Goal: Task Accomplishment & Management: Manage account settings

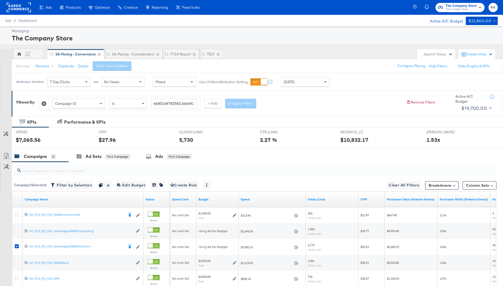
click at [133, 52] on div "SA-Pacing - Consideration" at bounding box center [133, 54] width 43 height 5
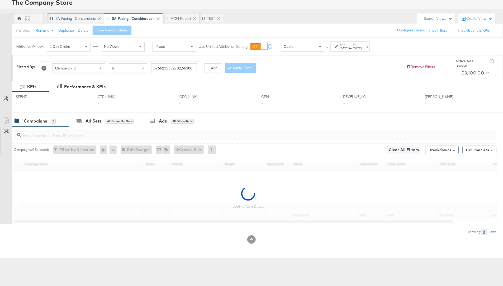
click at [72, 18] on div "SA-Pacing - Conversions" at bounding box center [75, 18] width 40 height 5
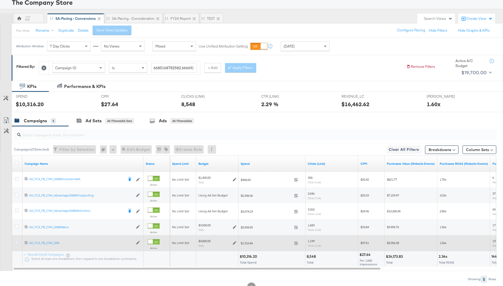
click at [16, 242] on icon at bounding box center [17, 242] width 4 height 4
click at [0, 0] on input "checkbox" at bounding box center [0, 0] width 0 height 0
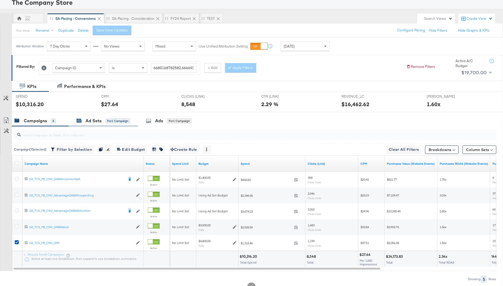
click at [82, 121] on div "Ad Sets for 1 Campaign" at bounding box center [104, 121] width 54 height 6
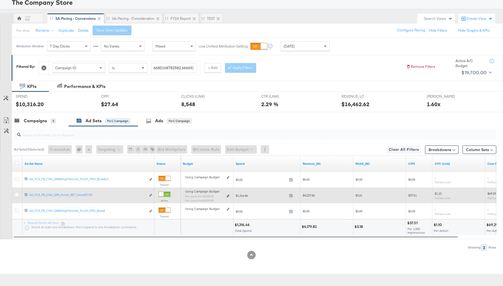
click at [229, 195] on icon at bounding box center [228, 196] width 3 height 3
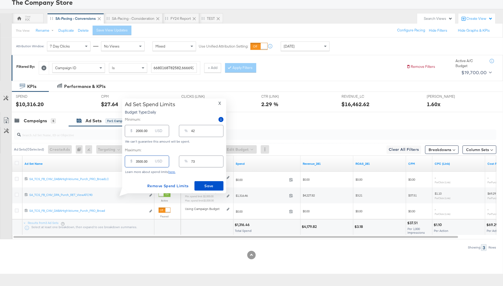
drag, startPoint x: 139, startPoint y: 162, endPoint x: 132, endPoint y: 162, distance: 7.4
click at [132, 162] on div "$ 3500.00 USD" at bounding box center [147, 161] width 44 height 12
type input "100.00"
type input "2"
type input "1600.00"
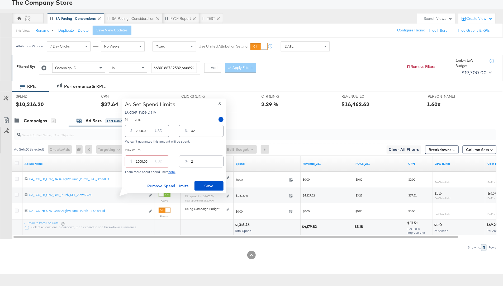
type input "33"
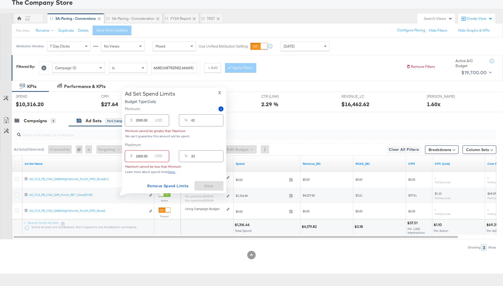
type input "1600.00"
click at [136, 122] on input "2000.00" at bounding box center [144, 117] width 17 height 11
click at [145, 119] on input "2000.00" at bounding box center [144, 117] width 17 height 11
click at [141, 119] on input "2000.00" at bounding box center [144, 117] width 17 height 11
type input "200.00"
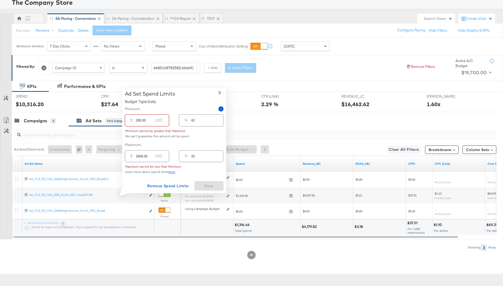
type input "4"
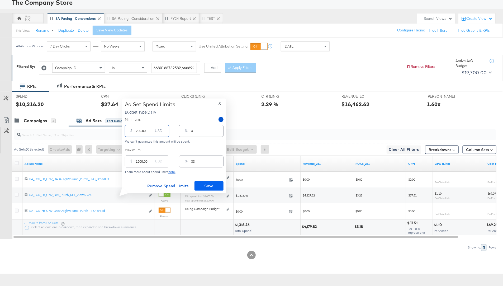
type input "200.00"
click at [209, 182] on button "Save" at bounding box center [209, 186] width 29 height 10
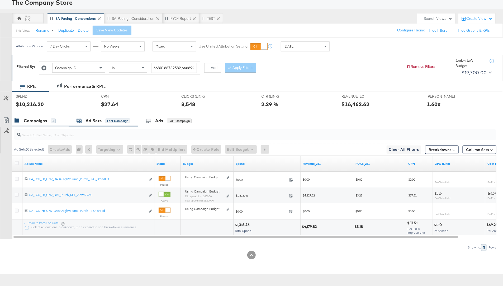
click at [33, 124] on div "Campaigns 5" at bounding box center [40, 120] width 57 height 11
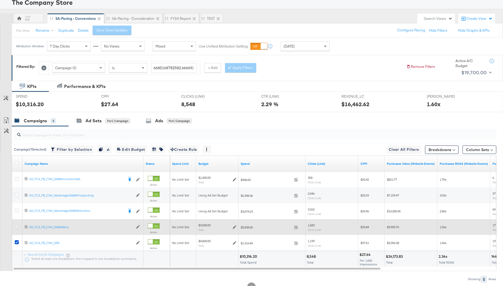
click at [17, 226] on icon at bounding box center [17, 226] width 4 height 4
click at [0, 0] on input "checkbox" at bounding box center [0, 0] width 0 height 0
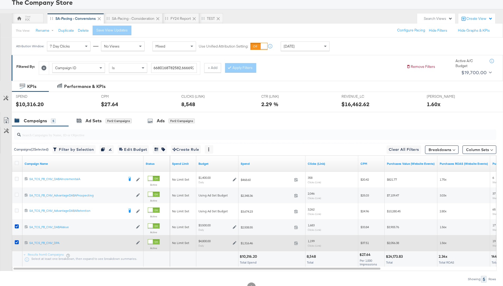
click at [16, 244] on div at bounding box center [18, 242] width 6 height 5
click at [16, 241] on icon at bounding box center [17, 242] width 4 height 4
click at [0, 0] on input "checkbox" at bounding box center [0, 0] width 0 height 0
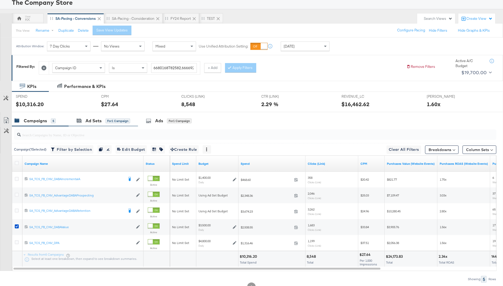
click at [93, 115] on div "Ad Sets for 1 Campaign" at bounding box center [103, 120] width 69 height 11
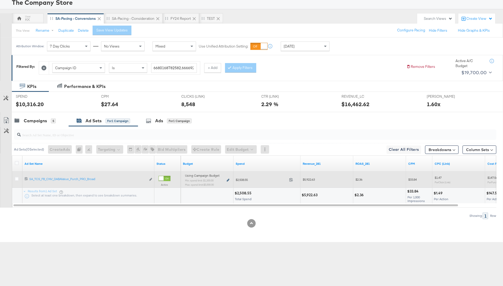
click at [228, 180] on icon at bounding box center [228, 180] width 3 height 3
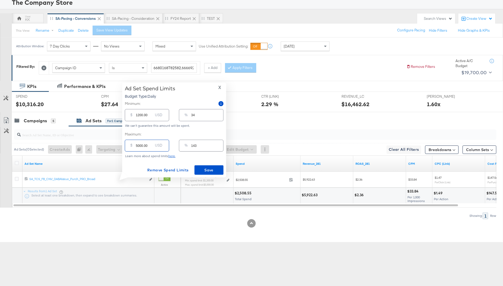
drag, startPoint x: 139, startPoint y: 146, endPoint x: 127, endPoint y: 146, distance: 11.9
click at [127, 146] on div "$ 5000.00 USD" at bounding box center [147, 146] width 44 height 12
type input "300.00"
type input "9"
type input "3500.00"
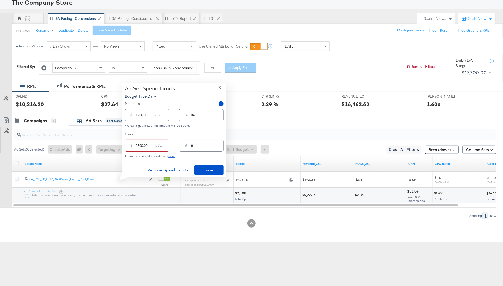
type input "100"
type input "3500.00"
click at [139, 116] on input "1200.00" at bounding box center [144, 112] width 17 height 11
type input "100.00"
type input "3"
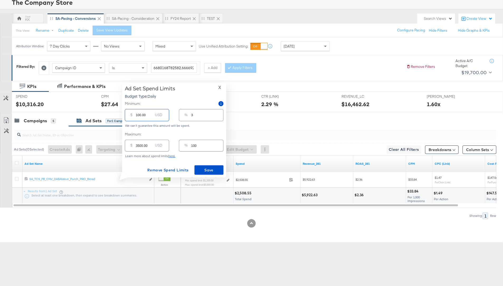
type input "00.00"
type input "0"
type input "800.00"
type input "23"
type input "800.00"
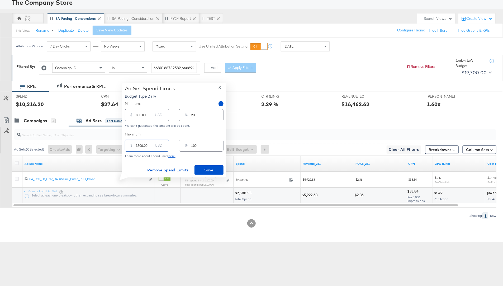
click at [139, 146] on input "3500.00" at bounding box center [144, 143] width 17 height 11
click at [206, 169] on span "Save" at bounding box center [209, 170] width 25 height 7
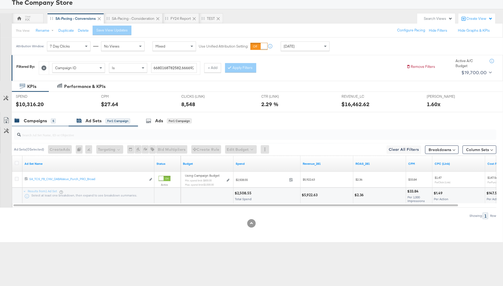
click at [42, 122] on div "Campaigns" at bounding box center [35, 121] width 23 height 6
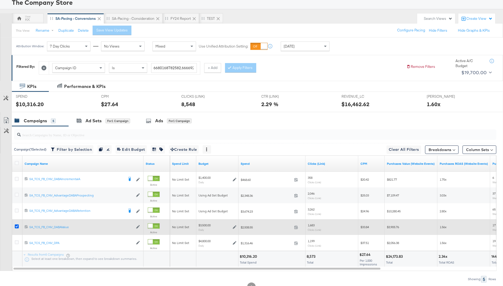
click at [18, 225] on icon at bounding box center [17, 226] width 4 height 4
click at [0, 0] on input "checkbox" at bounding box center [0, 0] width 0 height 0
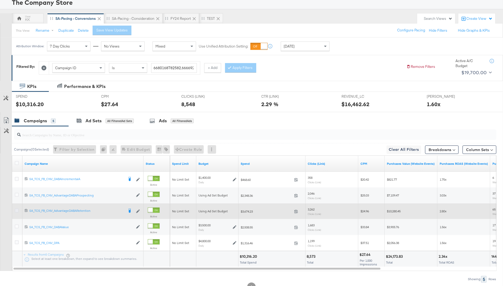
click at [16, 210] on icon at bounding box center [17, 211] width 4 height 4
click at [0, 0] on input "checkbox" at bounding box center [0, 0] width 0 height 0
click at [16, 210] on icon at bounding box center [17, 211] width 4 height 4
click at [0, 0] on input "checkbox" at bounding box center [0, 0] width 0 height 0
click at [17, 211] on icon at bounding box center [17, 211] width 4 height 4
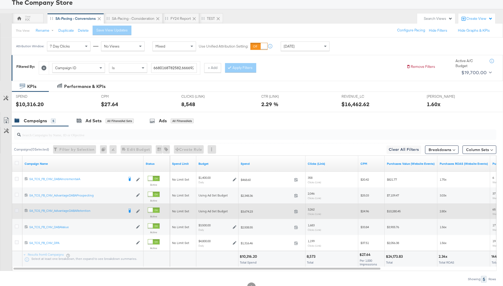
click at [0, 0] on input "checkbox" at bounding box center [0, 0] width 0 height 0
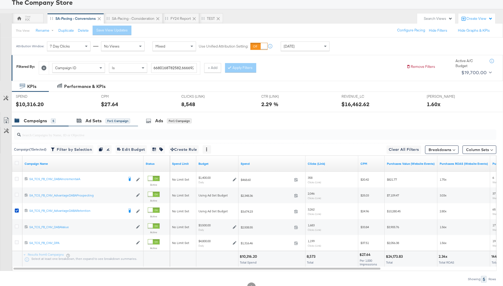
click at [109, 116] on div "Ad Sets for 1 Campaign" at bounding box center [103, 120] width 69 height 11
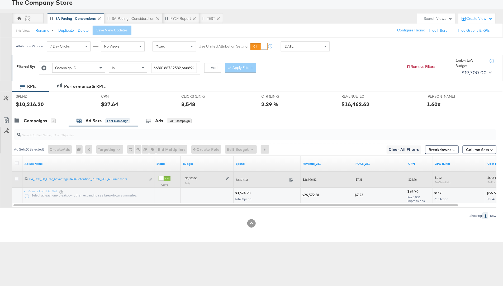
click at [228, 178] on icon at bounding box center [228, 179] width 4 height 4
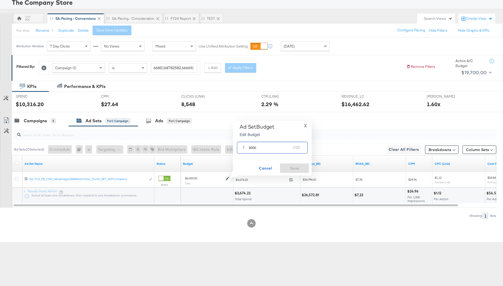
drag, startPoint x: 252, startPoint y: 147, endPoint x: 245, endPoint y: 147, distance: 6.6
click at [245, 147] on div "$ 6000 USD" at bounding box center [272, 148] width 71 height 12
type input "5700"
click at [295, 167] on span "Save" at bounding box center [294, 168] width 25 height 7
